Goal: Obtain resource: Obtain resource

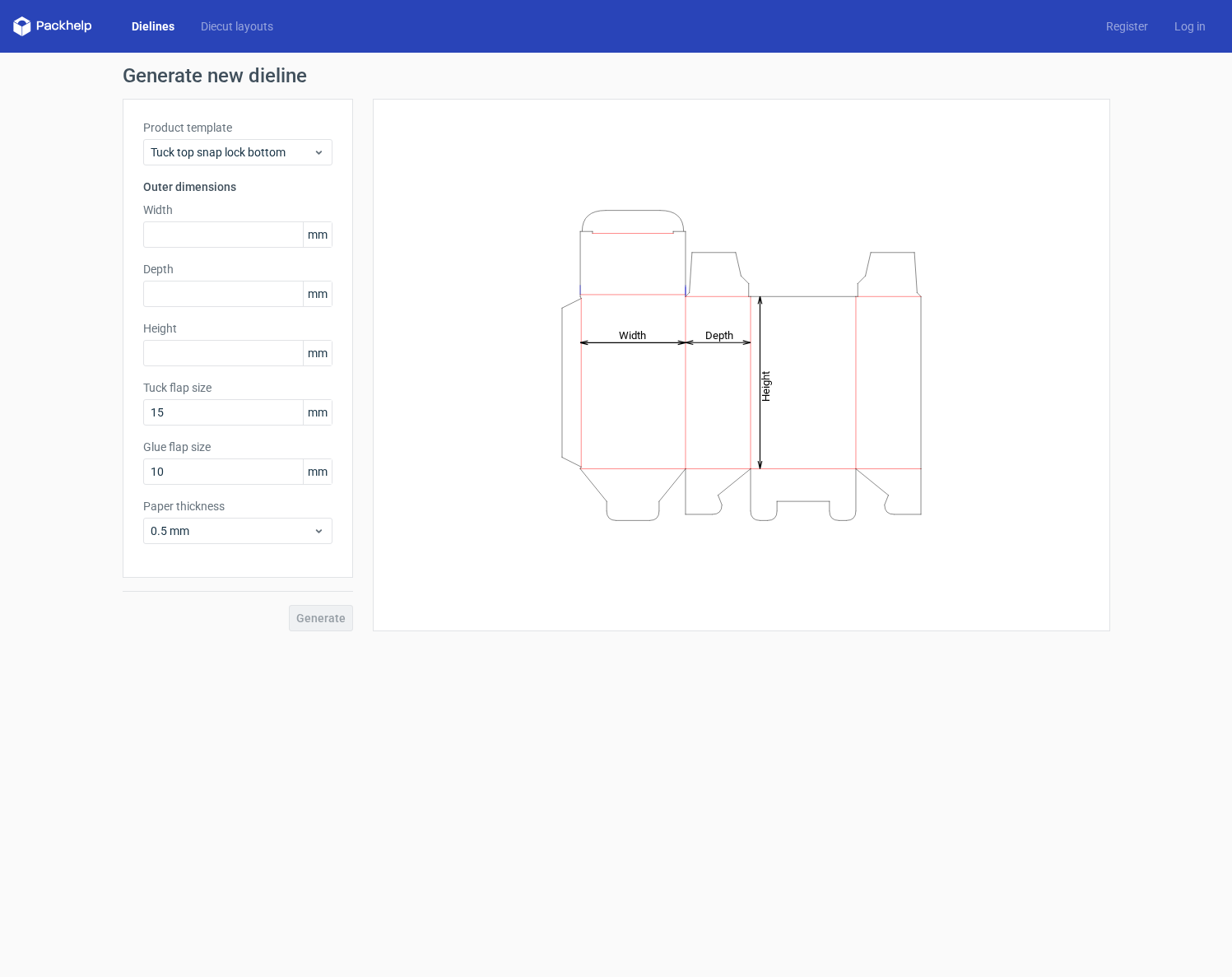
click at [155, 24] on link "Dielines" at bounding box center [153, 26] width 69 height 16
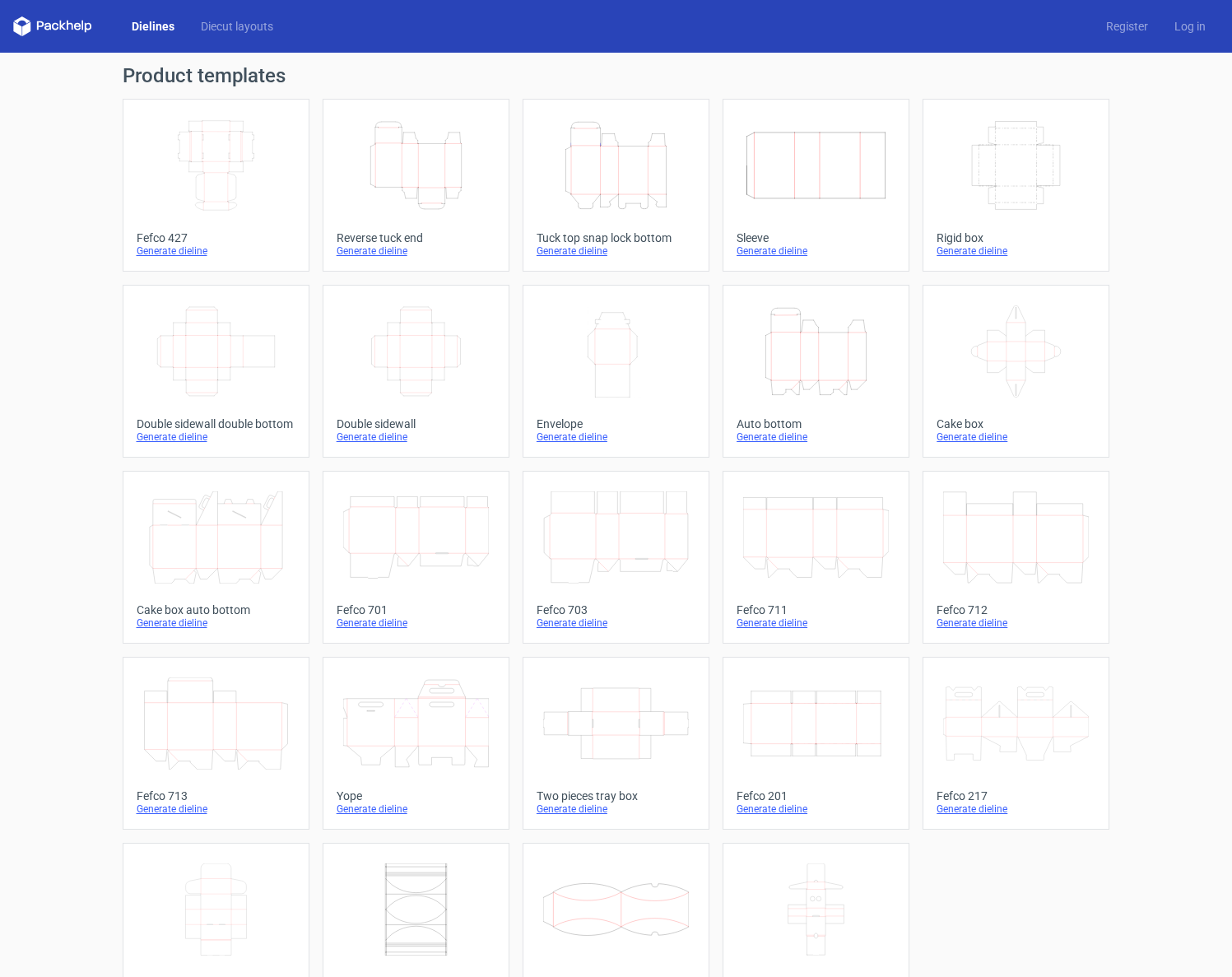
click at [400, 349] on icon "Width Depth Height" at bounding box center [415, 351] width 145 height 92
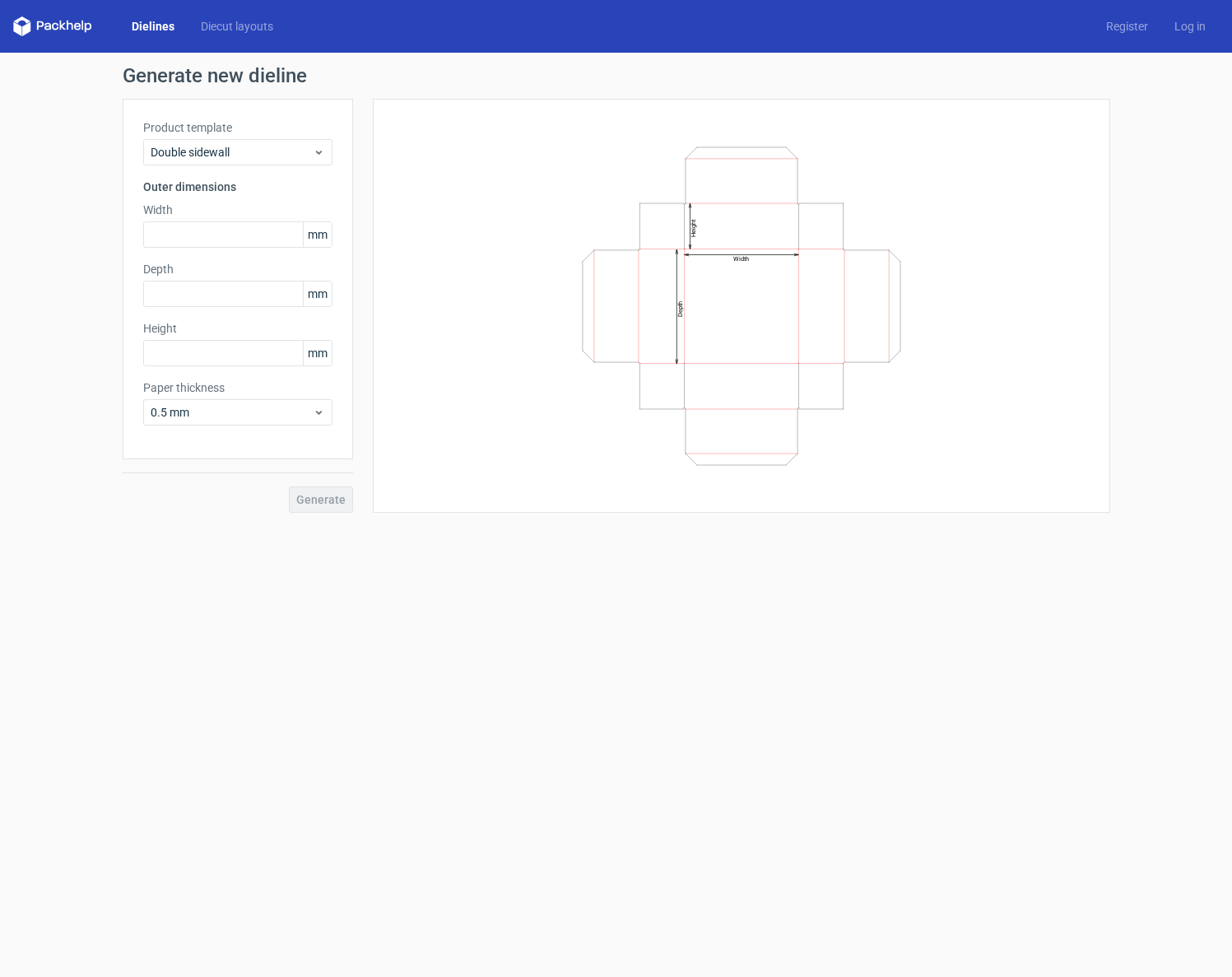
click at [328, 485] on div "Generate" at bounding box center [238, 486] width 230 height 53
click at [333, 496] on div "Generate" at bounding box center [238, 486] width 230 height 53
click at [806, 259] on icon "Width Depth Height" at bounding box center [741, 306] width 493 height 329
click at [219, 246] on input "text" at bounding box center [238, 234] width 189 height 27
type input "30"
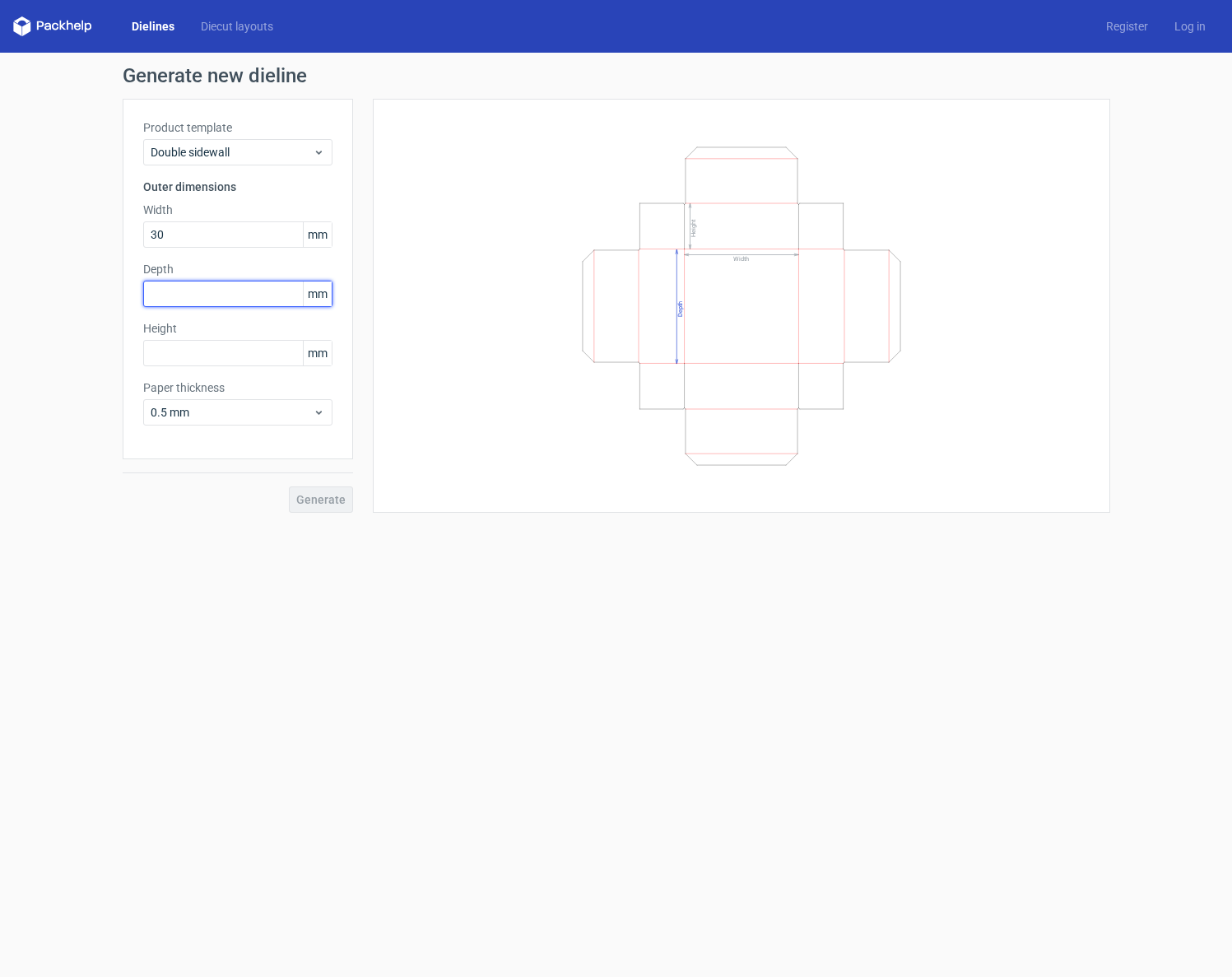
click at [213, 299] on input "text" at bounding box center [238, 293] width 189 height 27
type input "30"
click at [158, 355] on input "text" at bounding box center [238, 353] width 189 height 27
type input "30"
click at [308, 491] on button "Generate" at bounding box center [321, 500] width 64 height 27
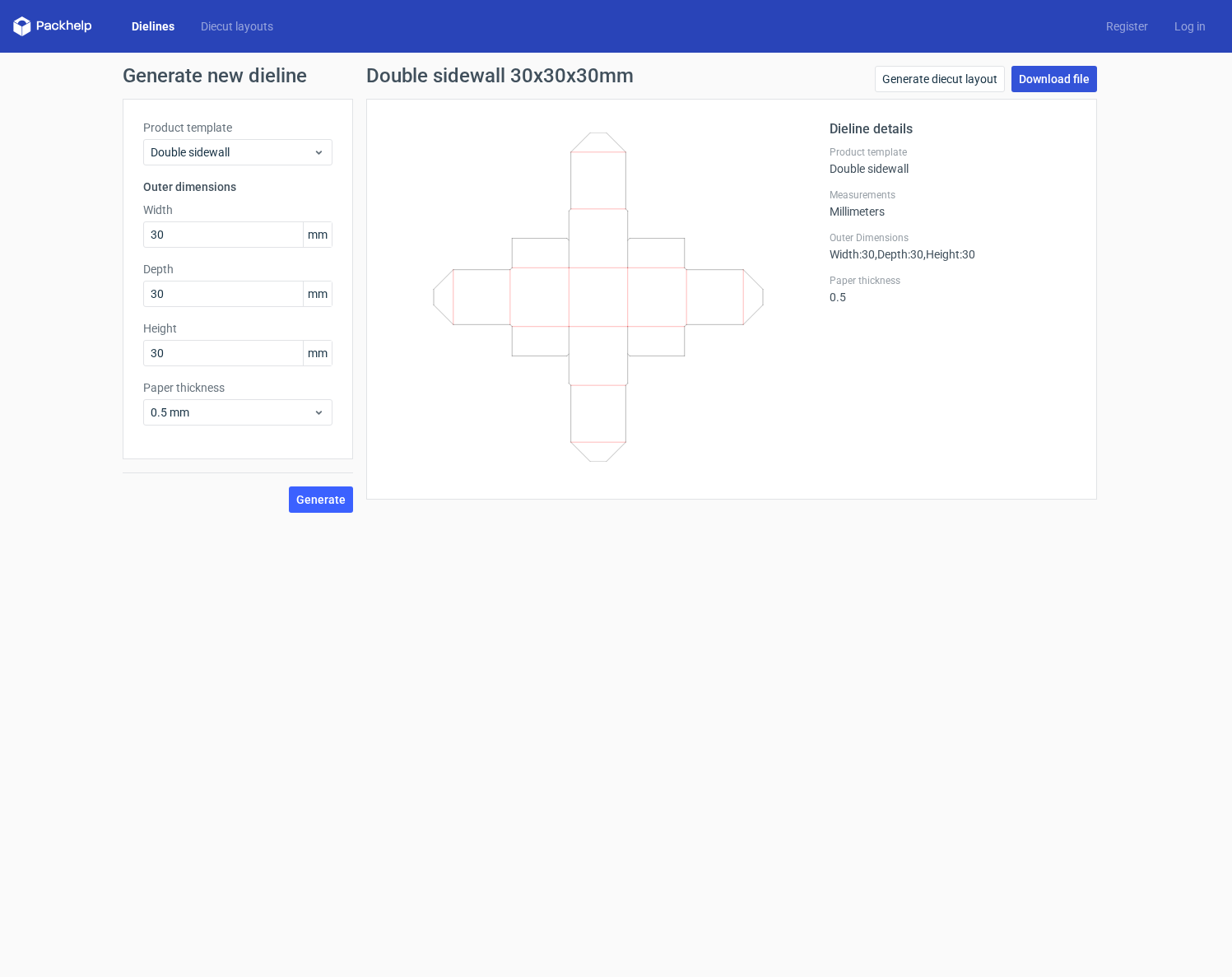
click at [1044, 83] on link "Download file" at bounding box center [1054, 79] width 86 height 27
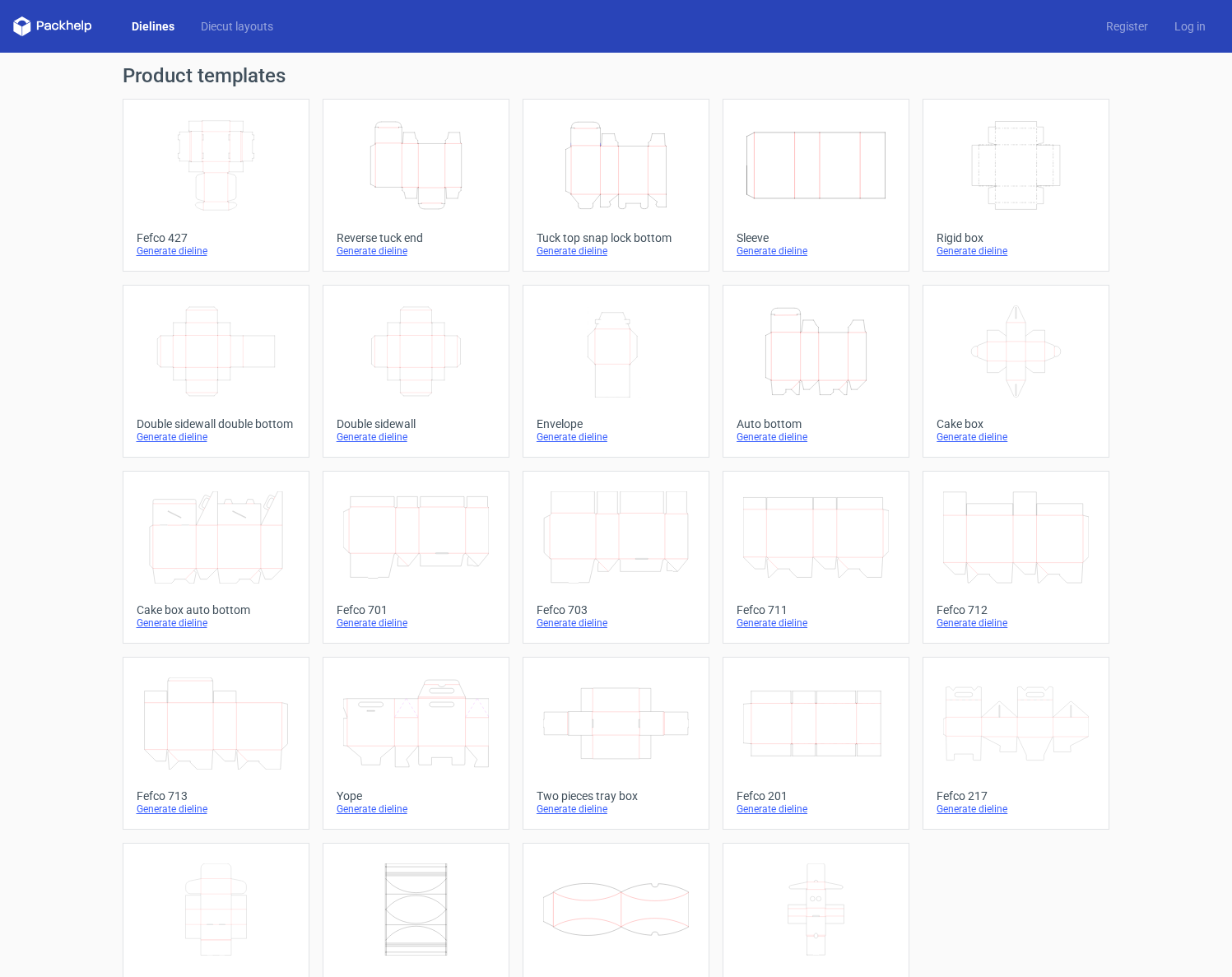
click at [385, 356] on icon "Width Depth Height" at bounding box center [415, 351] width 145 height 92
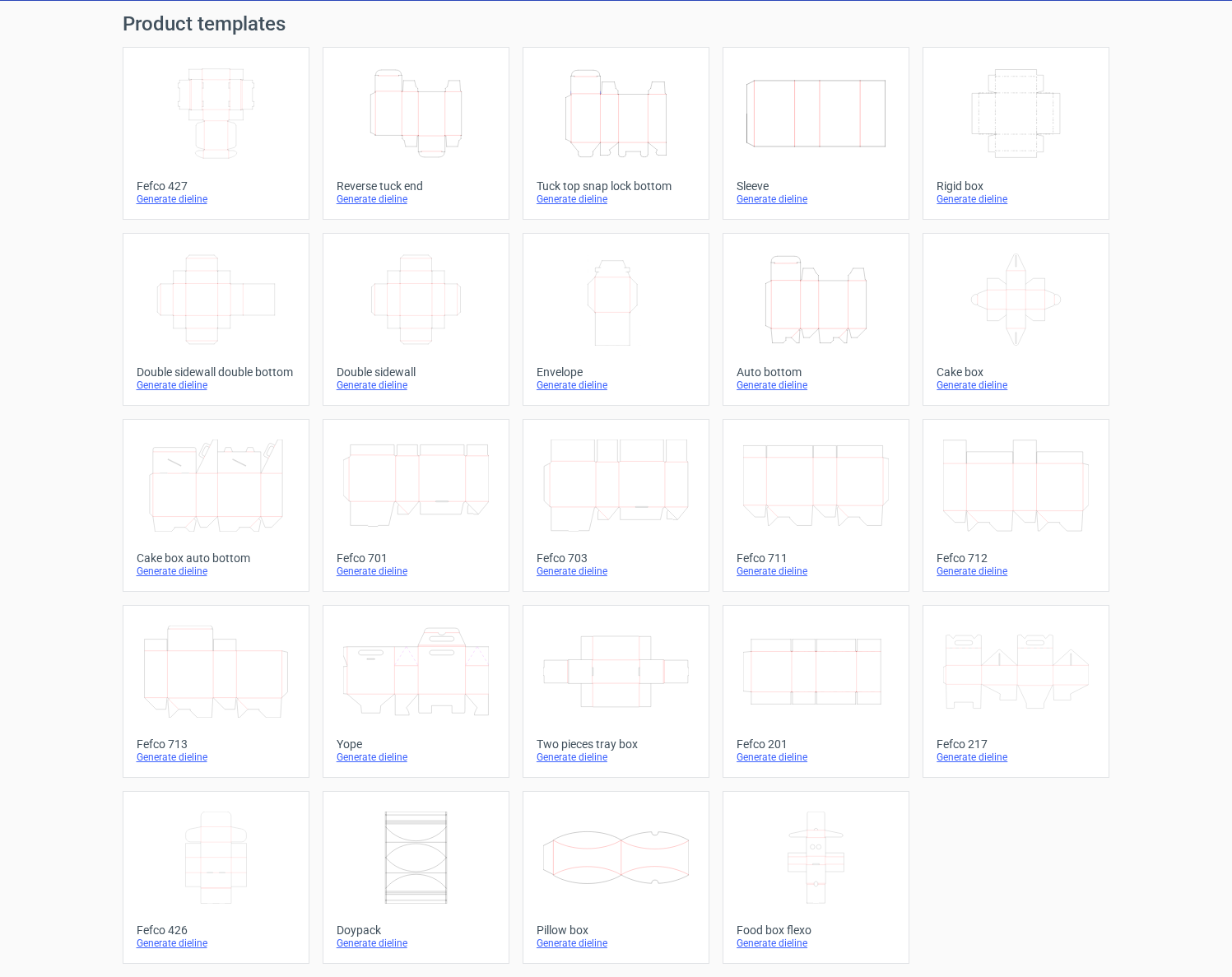
click at [568, 672] on icon at bounding box center [616, 671] width 145 height 92
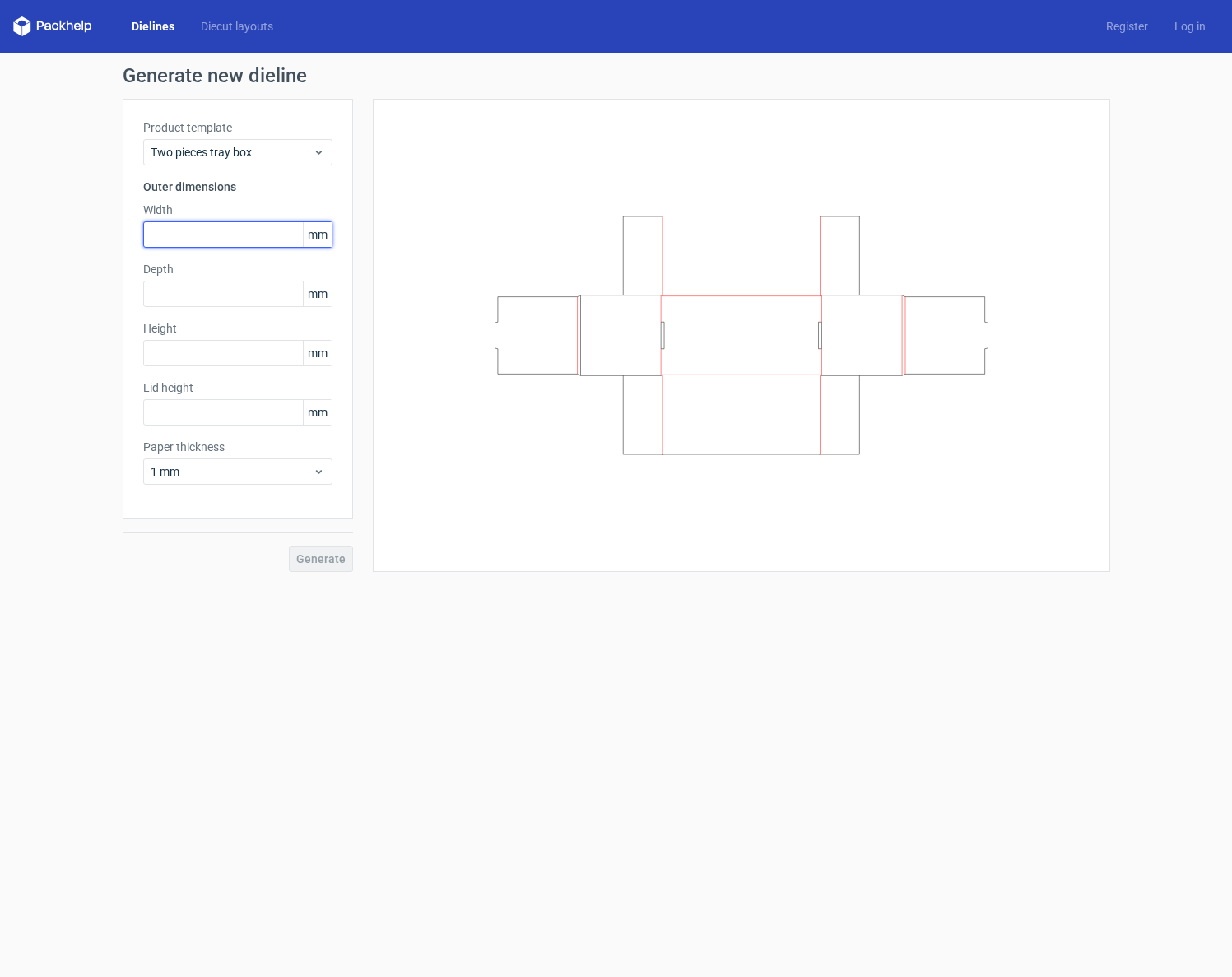
click at [245, 224] on input "text" at bounding box center [238, 234] width 189 height 27
click at [234, 237] on input "24" at bounding box center [238, 234] width 189 height 27
type input "240"
click at [224, 310] on div "Product template Two pieces tray box Outer dimensions Width 240 mm Depth mm Hei…" at bounding box center [238, 309] width 230 height 420
click at [228, 301] on input "text" at bounding box center [238, 293] width 189 height 27
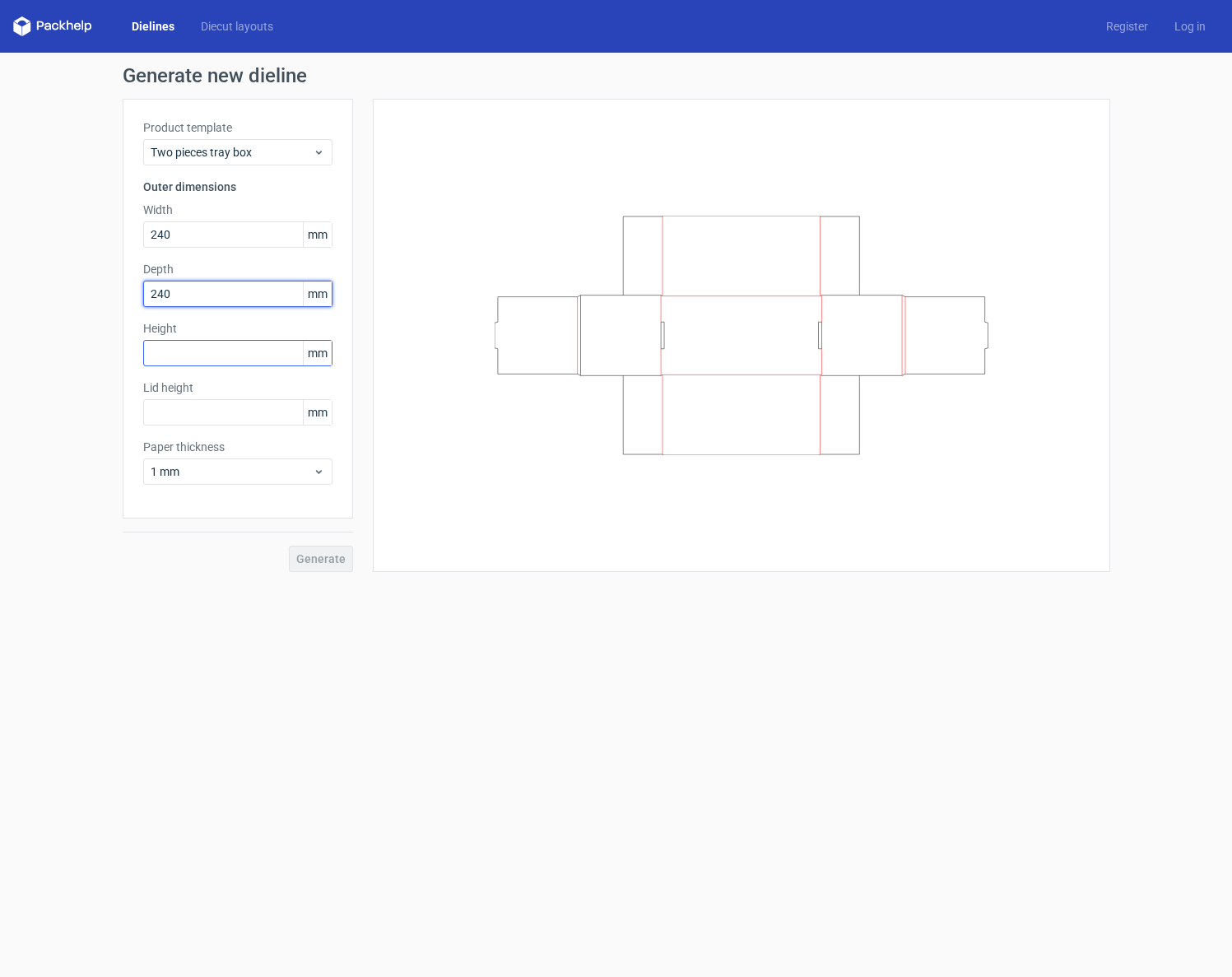
type input "240"
click at [239, 360] on input "text" at bounding box center [238, 353] width 189 height 27
type input "2"
type input "30"
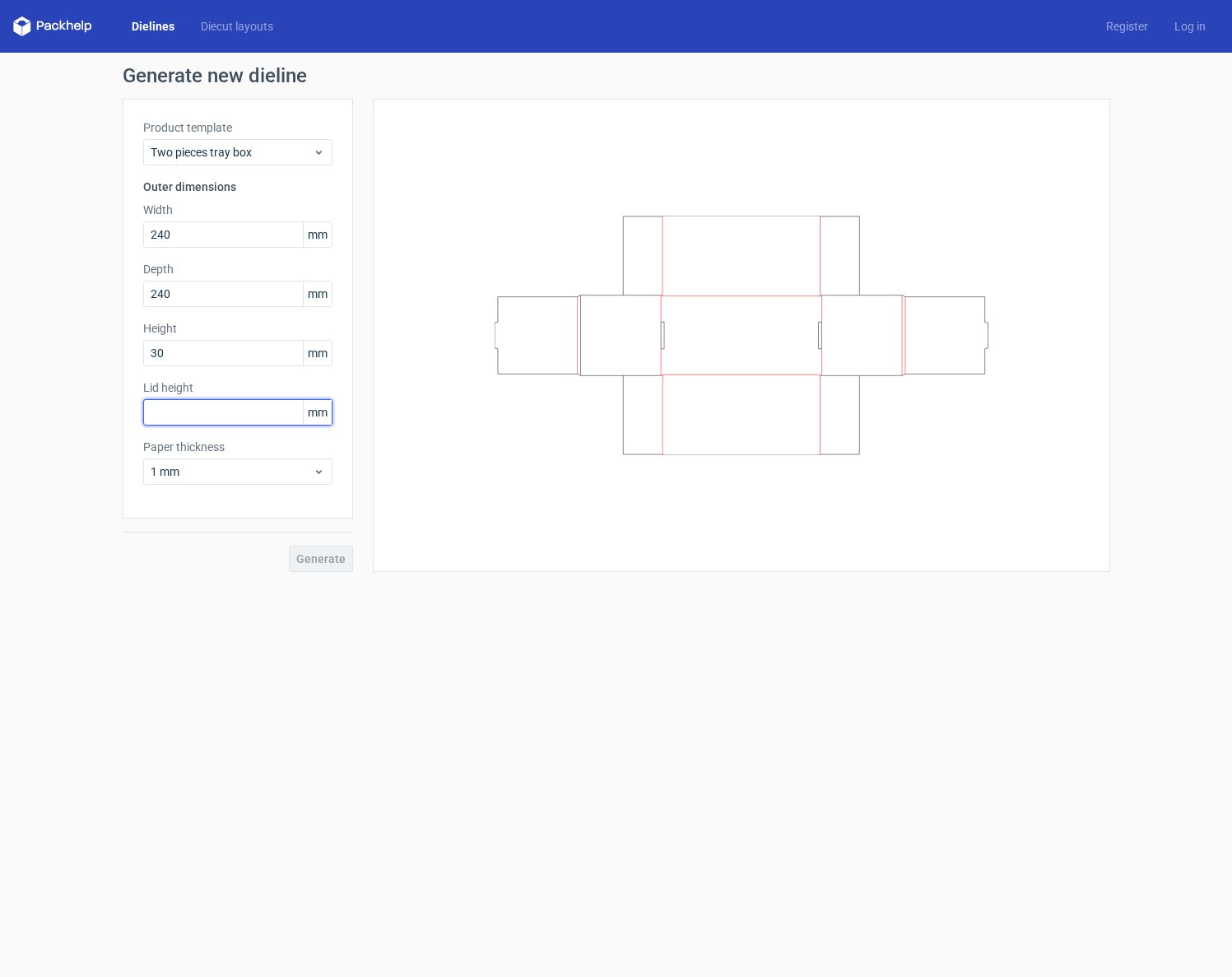
click at [265, 413] on input "text" at bounding box center [238, 412] width 189 height 27
type input "1"
click at [506, 465] on div at bounding box center [741, 335] width 696 height 432
drag, startPoint x: 616, startPoint y: 406, endPoint x: 505, endPoint y: 427, distance: 113.0
click at [505, 427] on icon at bounding box center [741, 335] width 493 height 239
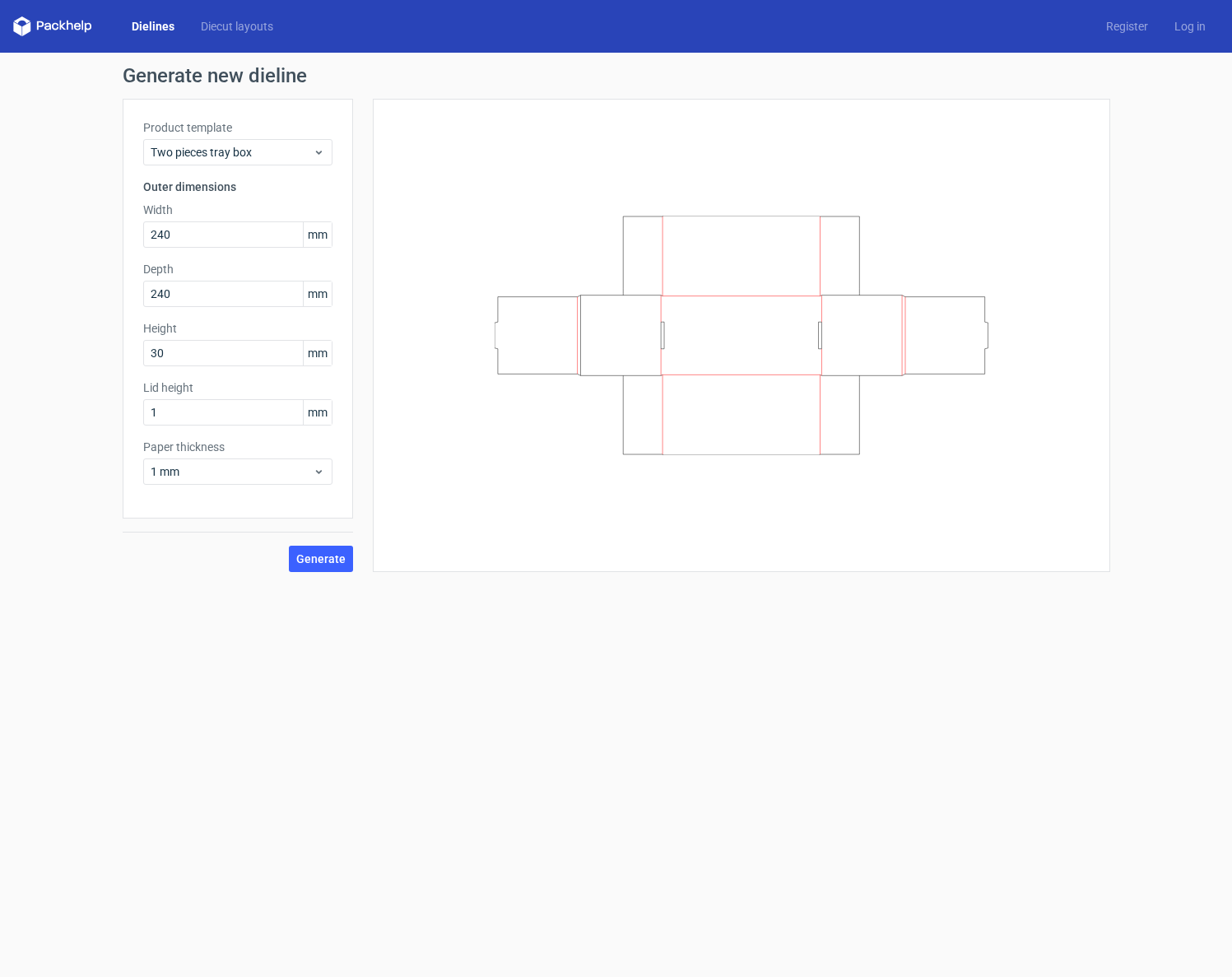
drag, startPoint x: 673, startPoint y: 430, endPoint x: 686, endPoint y: 440, distance: 16.4
click at [674, 431] on icon at bounding box center [741, 335] width 493 height 239
drag, startPoint x: 692, startPoint y: 445, endPoint x: 705, endPoint y: 464, distance: 23.0
click at [705, 464] on div at bounding box center [741, 335] width 696 height 432
click at [707, 462] on div at bounding box center [741, 335] width 696 height 432
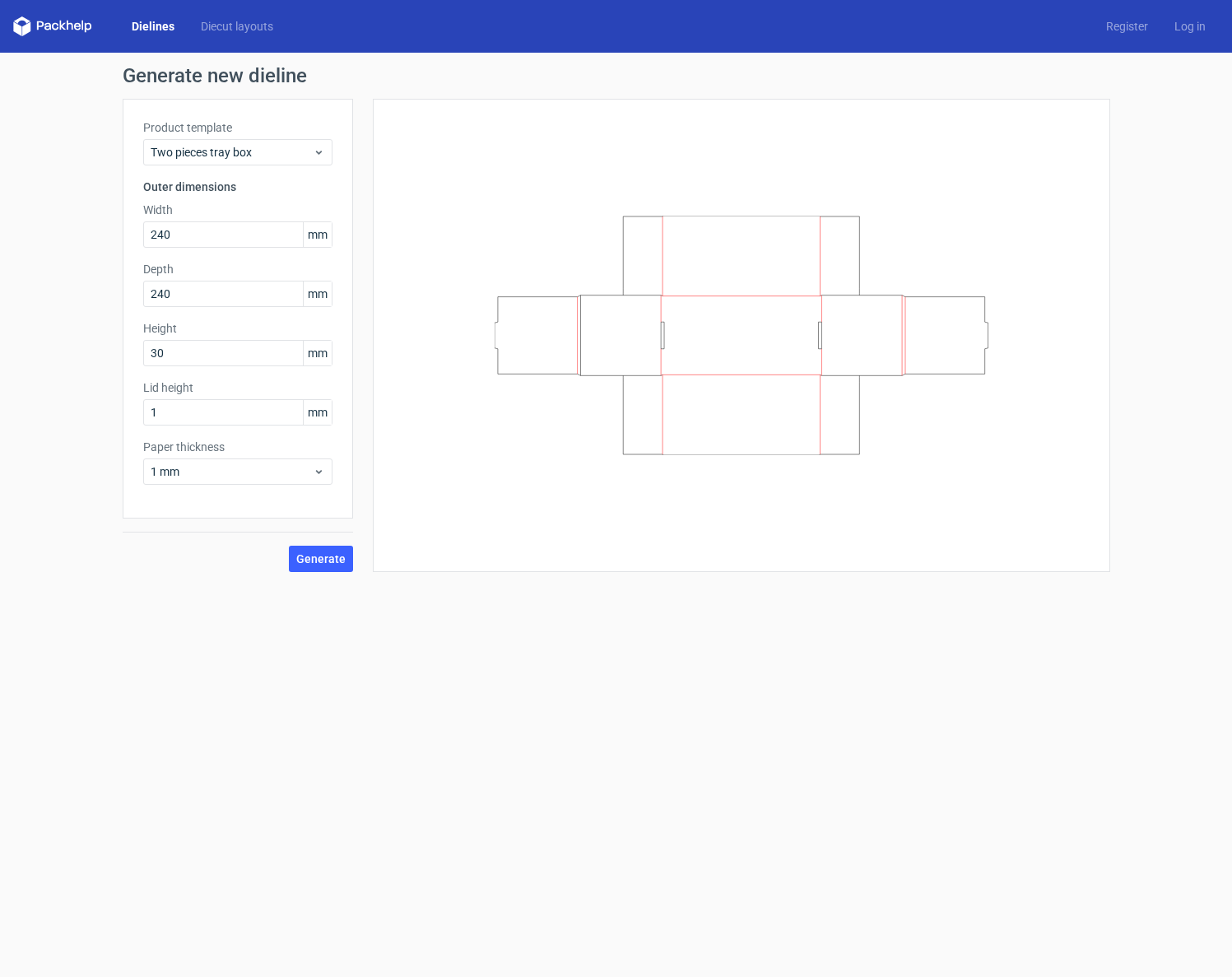
drag, startPoint x: 700, startPoint y: 471, endPoint x: 974, endPoint y: 176, distance: 402.6
click at [974, 176] on div at bounding box center [741, 335] width 696 height 432
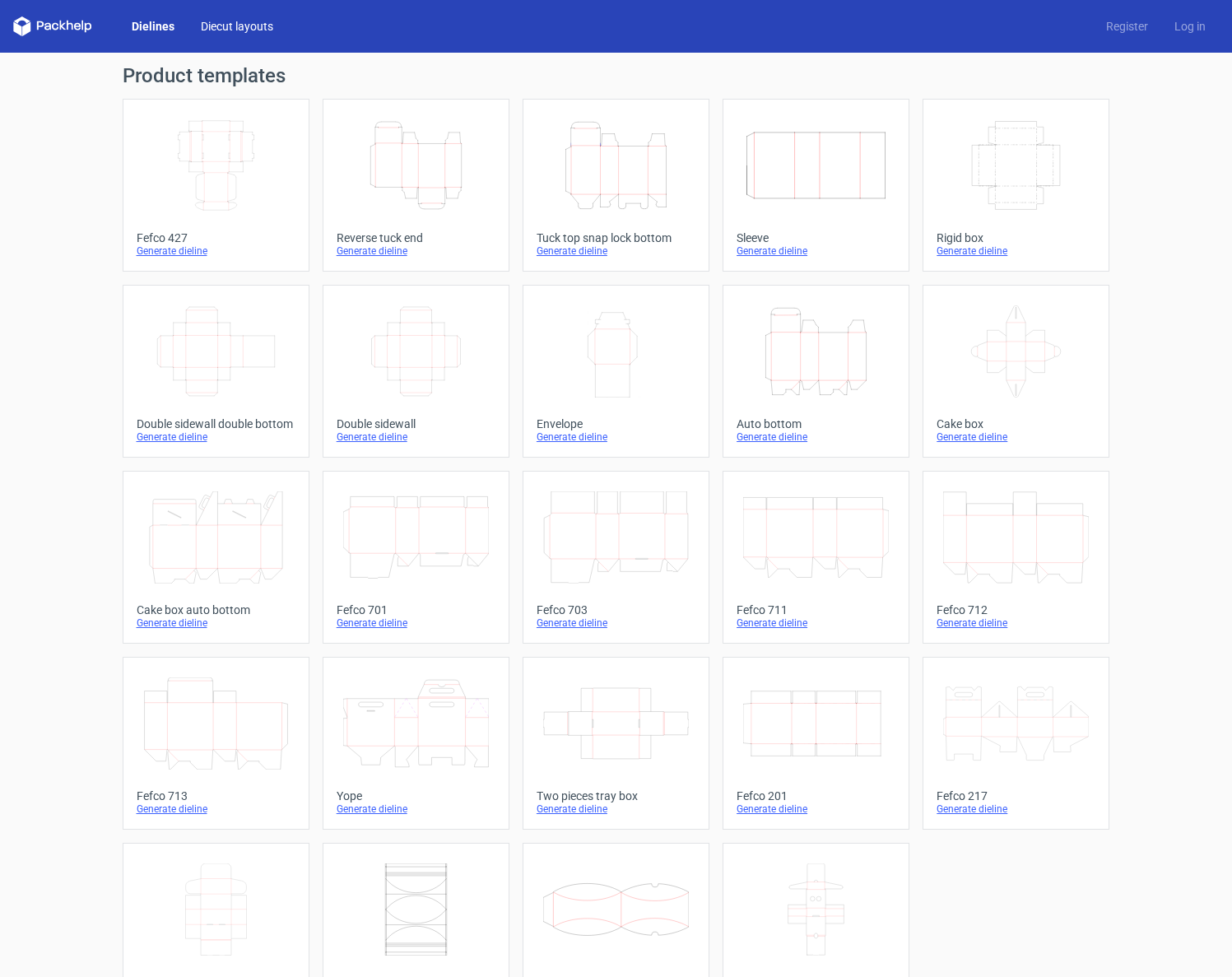
click at [233, 33] on link "Diecut layouts" at bounding box center [236, 26] width 99 height 16
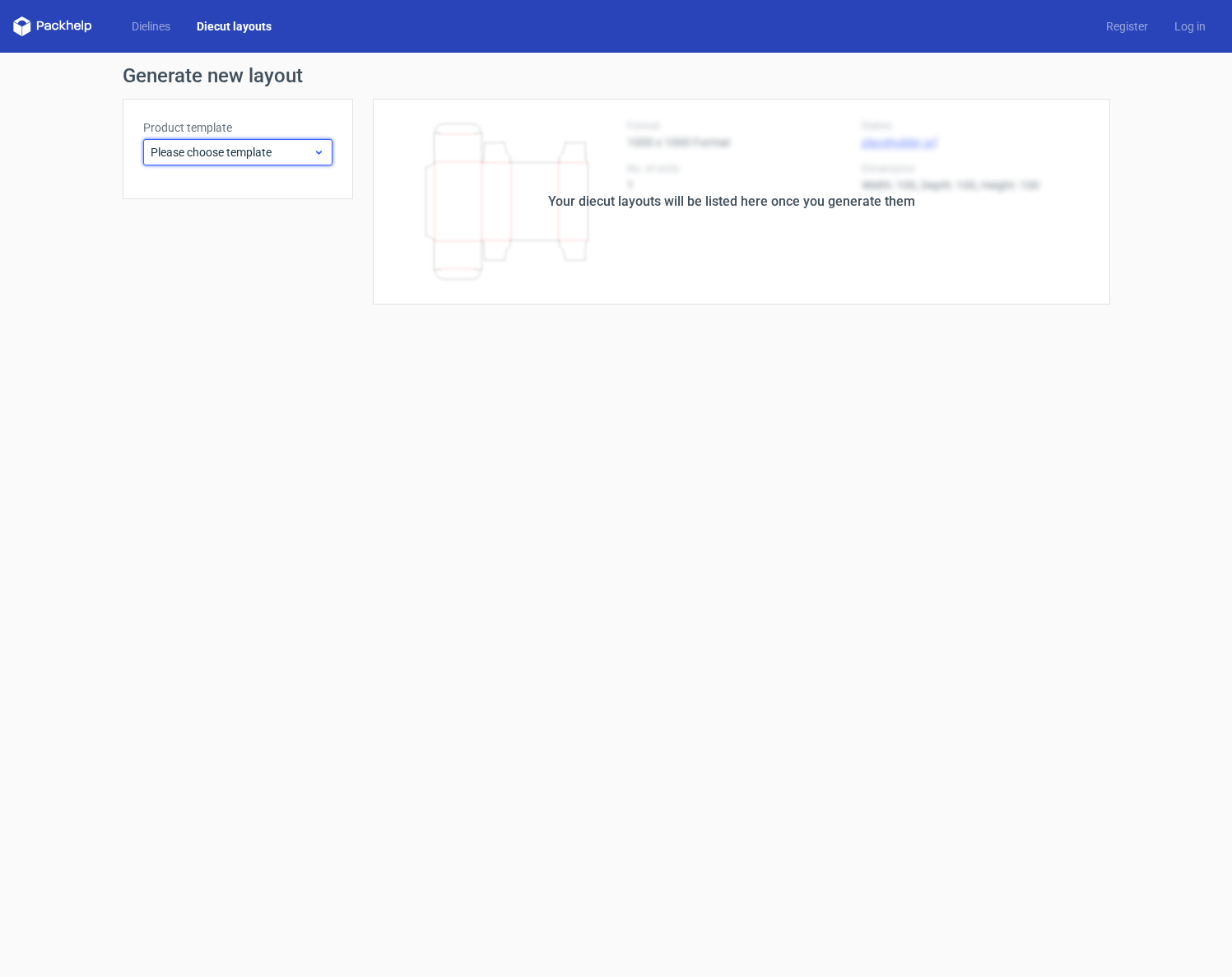
click at [267, 148] on span "Please choose template" at bounding box center [231, 151] width 162 height 16
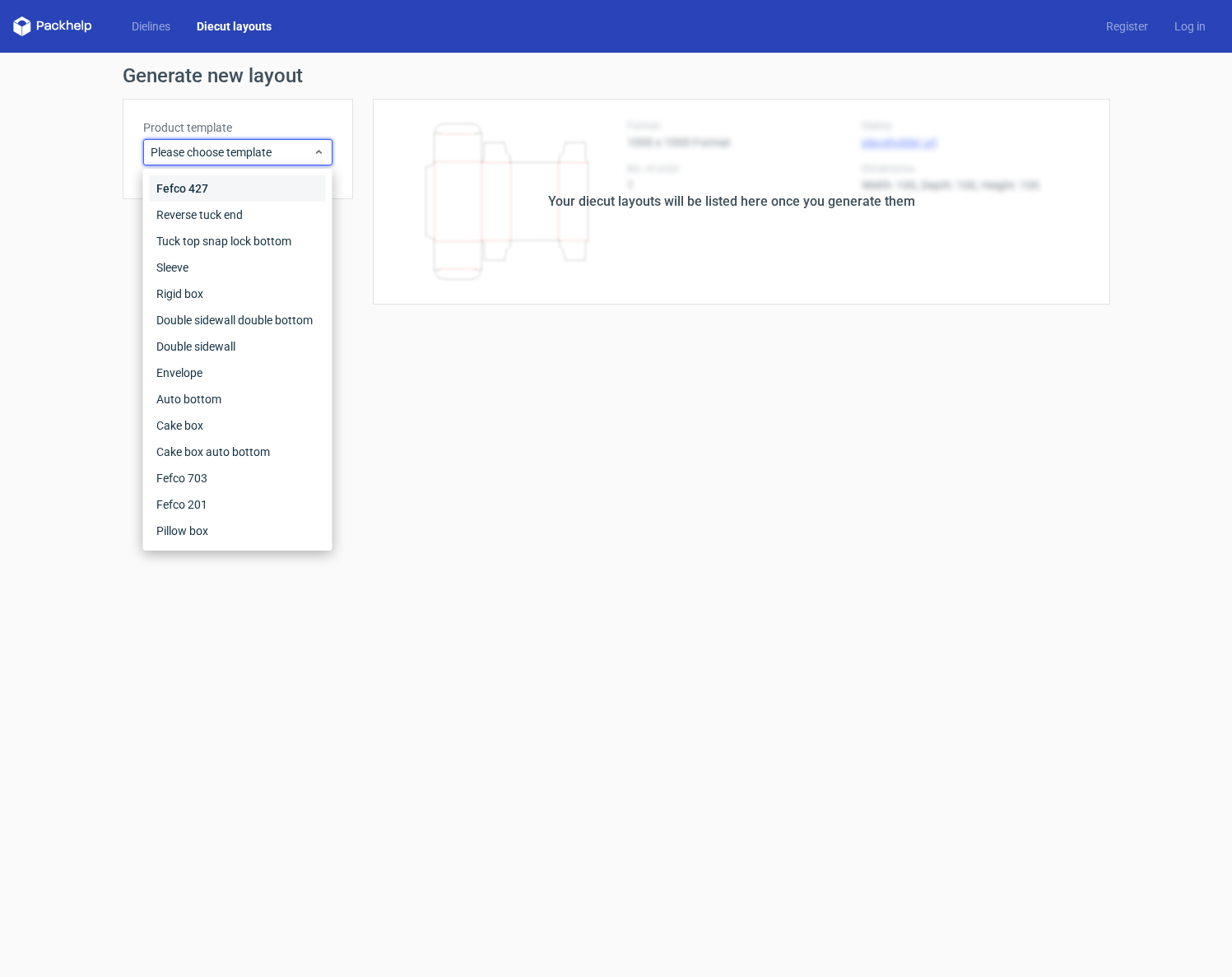
click at [218, 191] on div "Fefco 427" at bounding box center [237, 188] width 176 height 27
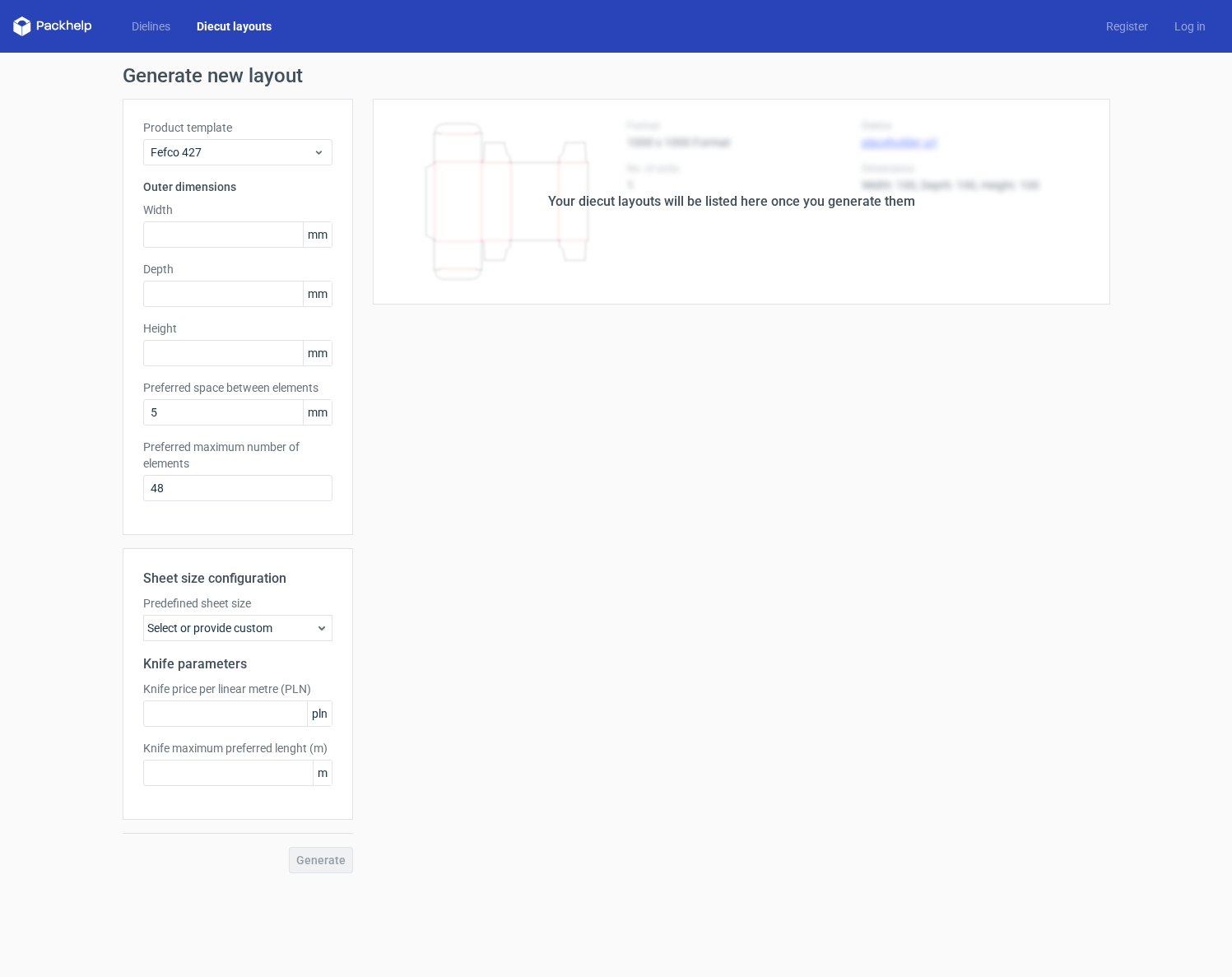
click at [524, 193] on div "Your diecut layouts will be listed here once you generate them" at bounding box center [732, 201] width 757 height 206
click at [242, 276] on label "Depth" at bounding box center [238, 268] width 189 height 16
click at [234, 286] on input "text" at bounding box center [238, 293] width 189 height 27
click at [523, 201] on div "Your diecut layouts will be listed here once you generate them" at bounding box center [732, 201] width 757 height 206
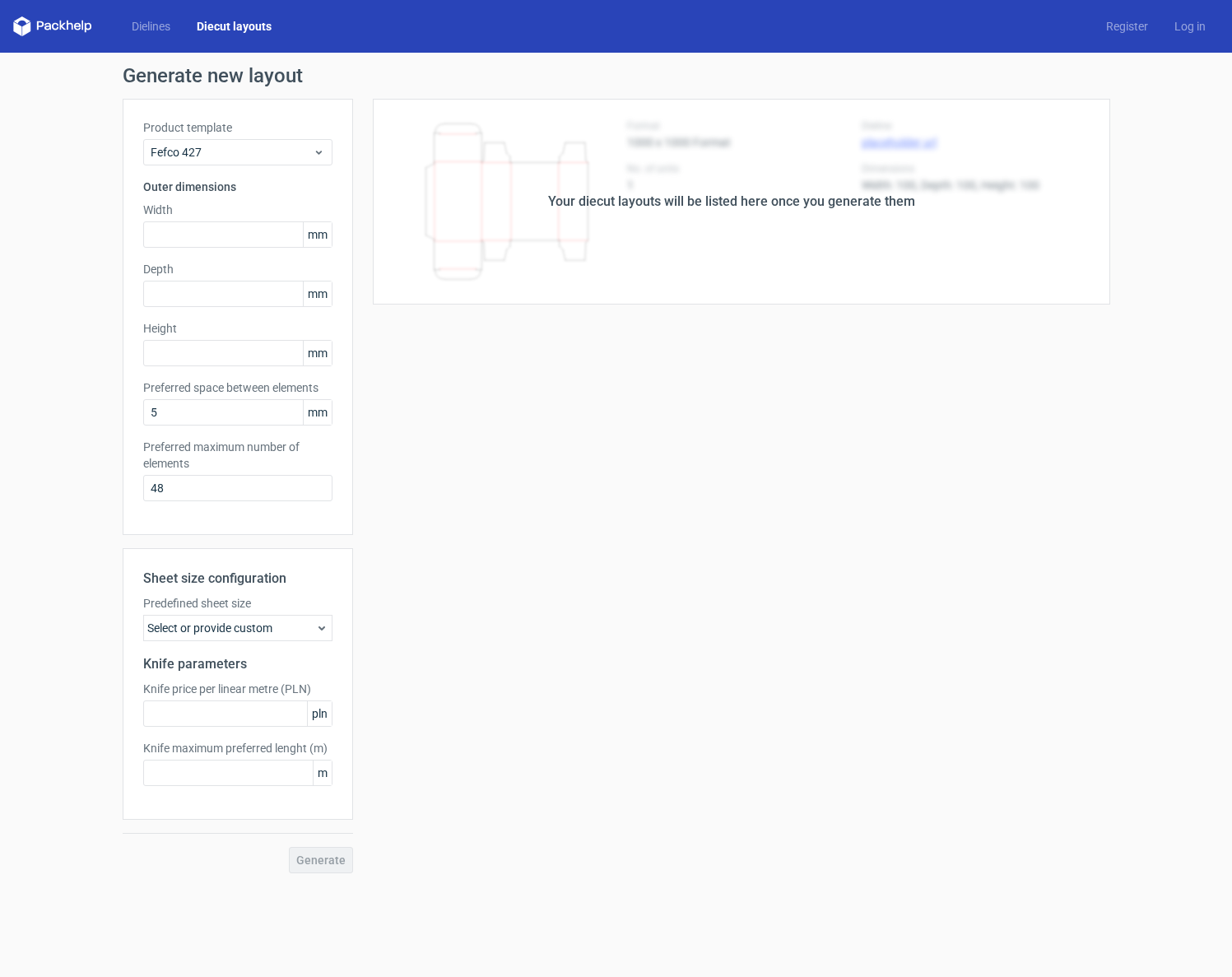
drag, startPoint x: 262, startPoint y: 210, endPoint x: 234, endPoint y: 220, distance: 29.7
click at [259, 211] on label "Width" at bounding box center [238, 209] width 189 height 16
click at [213, 234] on input "text" at bounding box center [238, 234] width 189 height 27
click at [601, 205] on div "Your diecut layouts will be listed here once you generate them" at bounding box center [731, 201] width 367 height 20
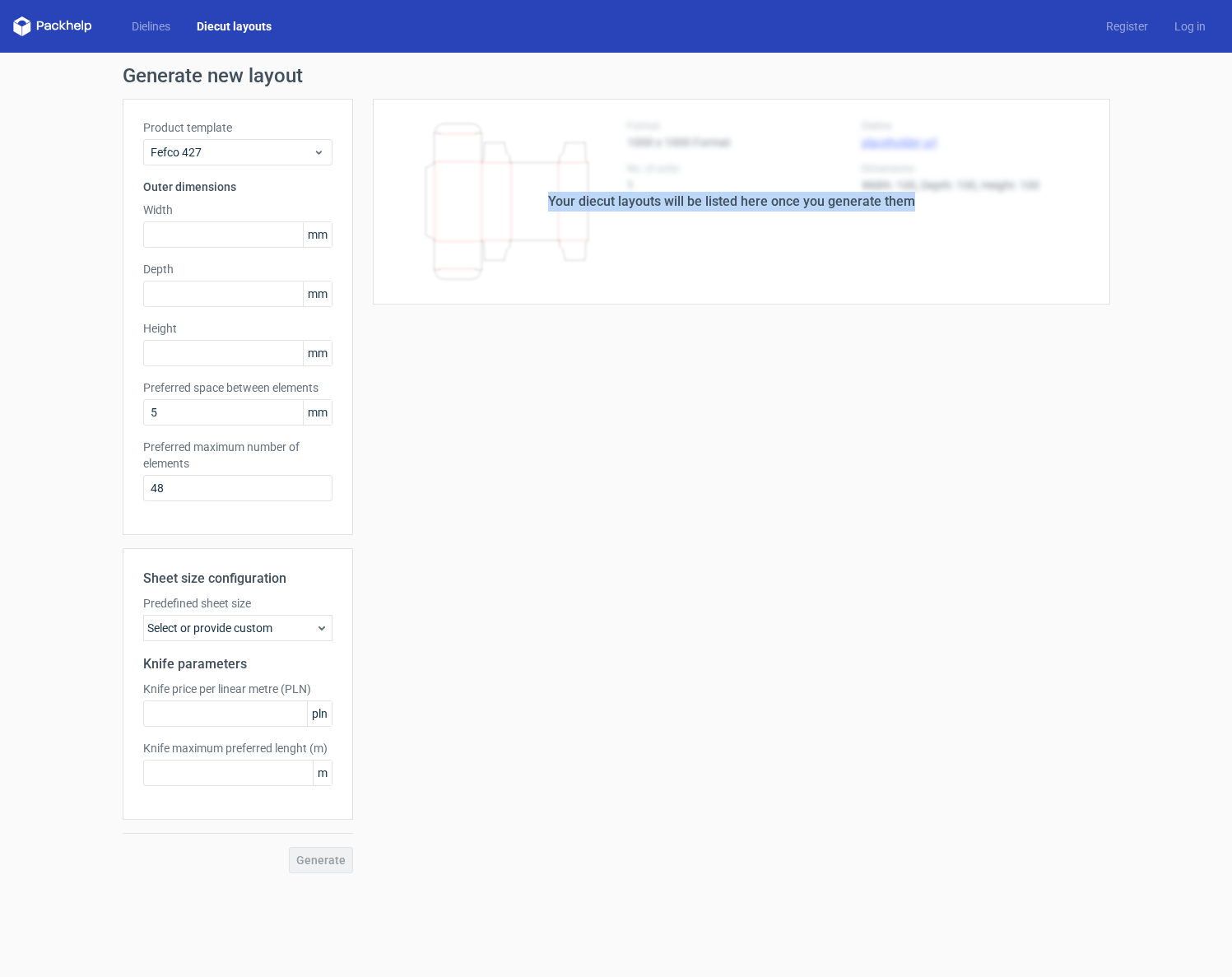
click at [601, 205] on div "Your diecut layouts will be listed here once you generate them" at bounding box center [731, 201] width 367 height 20
click at [153, 35] on div "Dielines Diecut layouts" at bounding box center [149, 26] width 272 height 20
click at [157, 31] on link "Dielines" at bounding box center [151, 26] width 65 height 16
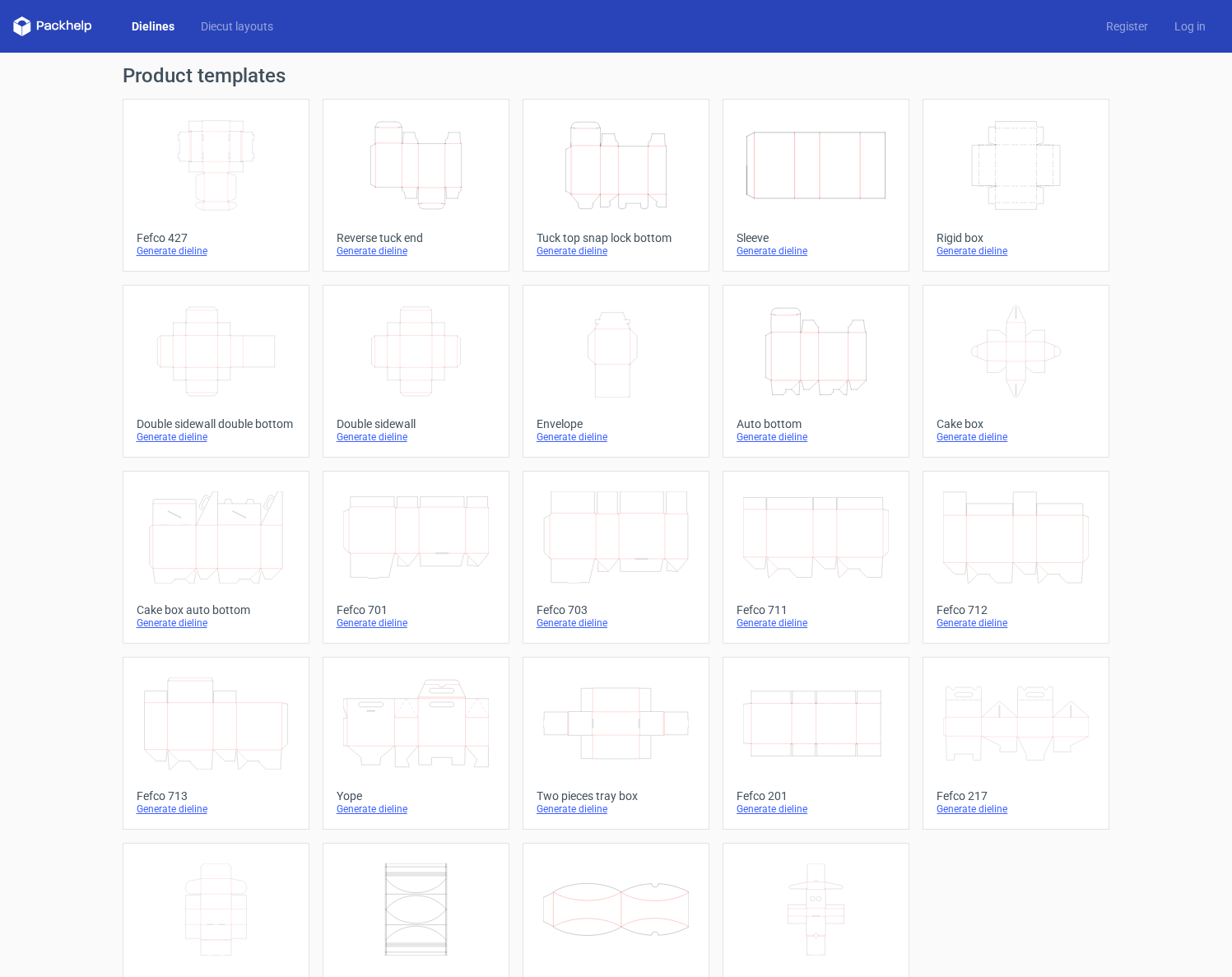
click at [41, 31] on icon at bounding box center [52, 26] width 79 height 20
click at [74, 26] on icon at bounding box center [77, 27] width 7 height 8
